Goal: Task Accomplishment & Management: Complete application form

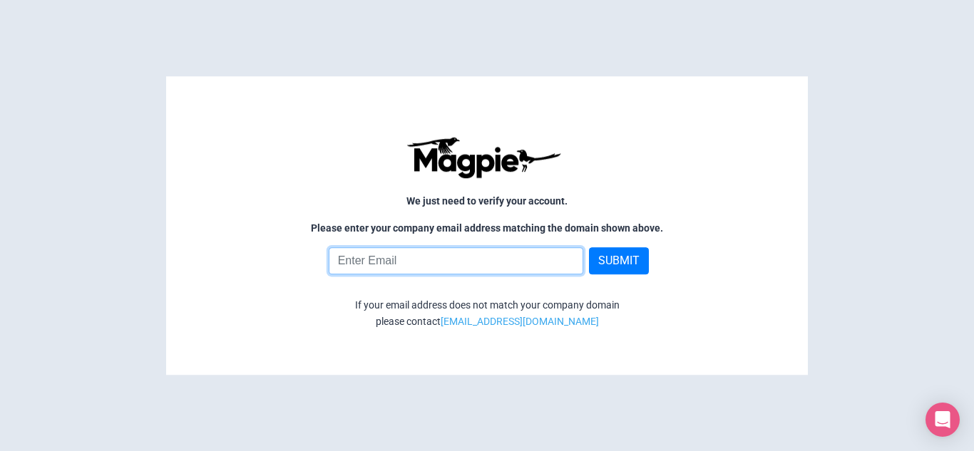
click at [423, 267] on input "email" at bounding box center [456, 261] width 255 height 27
type input "asahiindiatours@gmail.com"
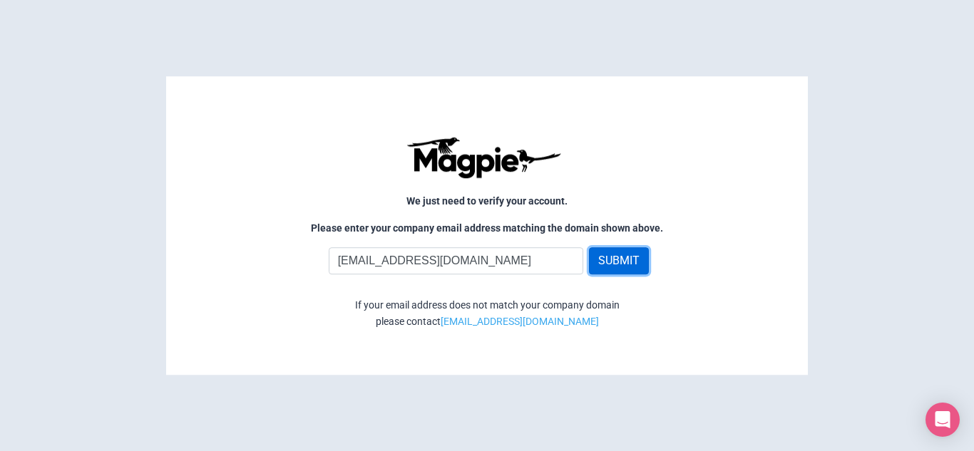
click at [614, 255] on button "SUBMIT" at bounding box center [619, 261] width 60 height 27
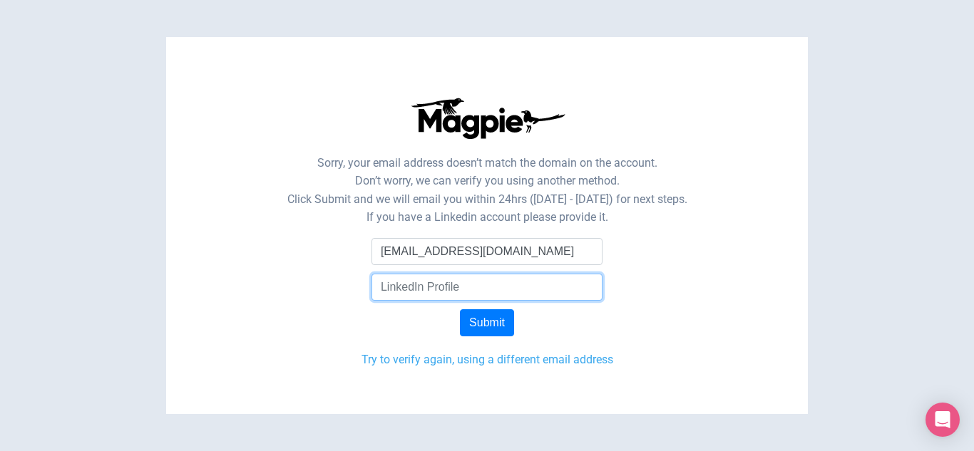
click at [514, 287] on input "text" at bounding box center [487, 287] width 231 height 27
click at [428, 285] on input "text" at bounding box center [487, 287] width 231 height 27
paste input "[URL][DOMAIN_NAME][PERSON_NAME]"
type input "[URL][DOMAIN_NAME][PERSON_NAME]"
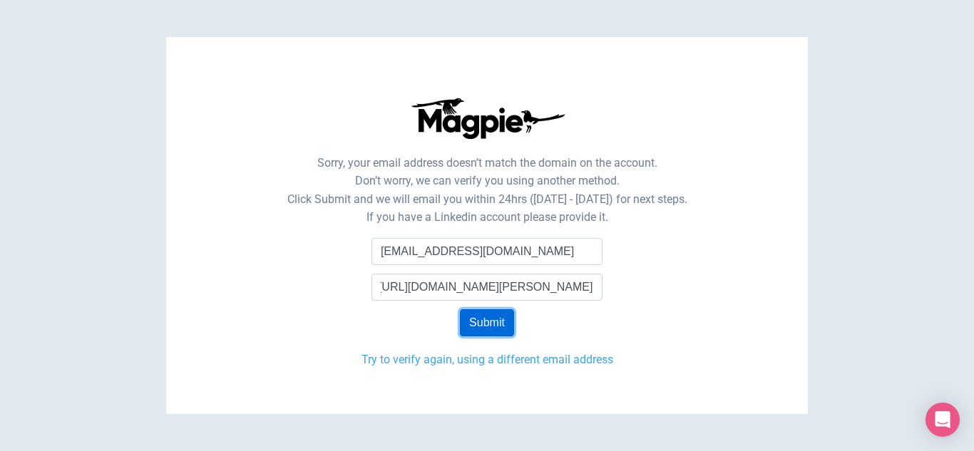
click at [481, 316] on input "Submit" at bounding box center [487, 323] width 54 height 27
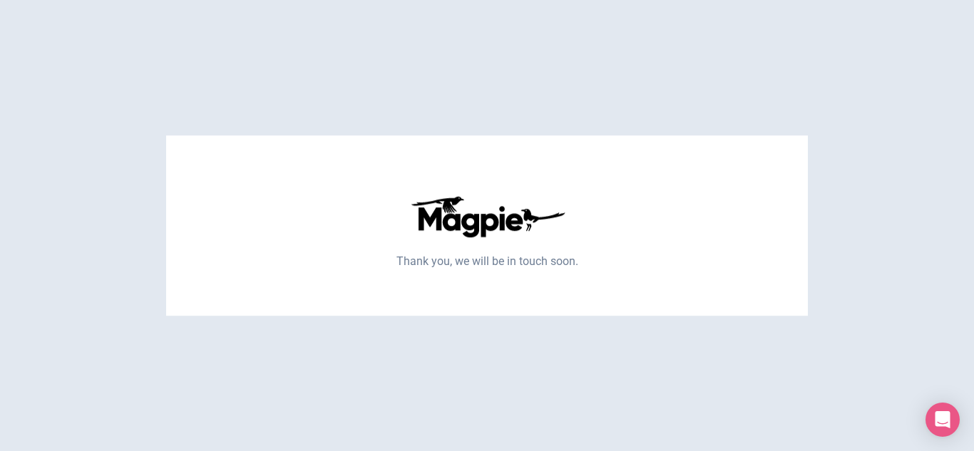
click at [533, 270] on p "Thank you, we will be in touch soon." at bounding box center [487, 261] width 585 height 19
click at [939, 0] on html "Thank you, we will be in touch soon." at bounding box center [487, 0] width 974 height 0
